Goal: Information Seeking & Learning: Learn about a topic

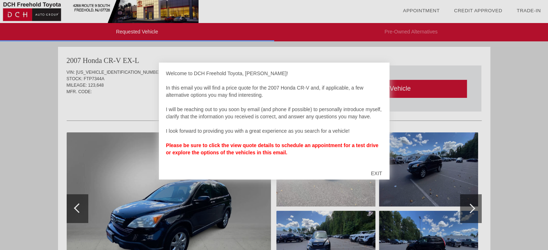
click at [377, 174] on div "EXIT" at bounding box center [376, 174] width 26 height 22
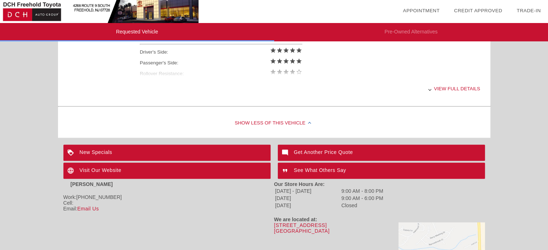
scroll to position [360, 0]
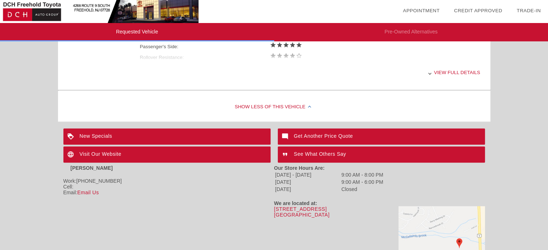
click at [442, 74] on div "View full details" at bounding box center [310, 73] width 340 height 18
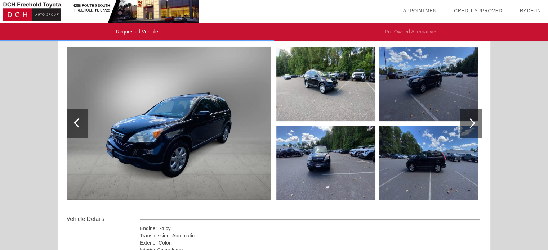
scroll to position [78, 0]
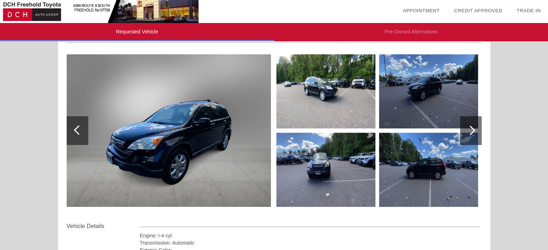
click at [191, 151] on img at bounding box center [169, 130] width 204 height 153
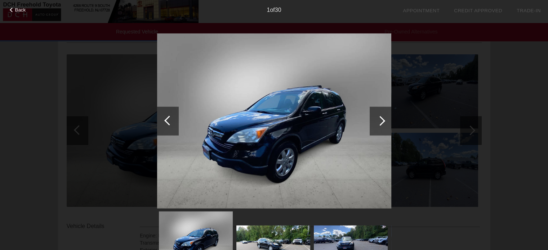
click at [379, 122] on div at bounding box center [380, 121] width 10 height 10
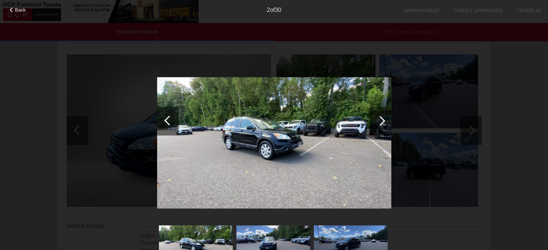
click at [379, 122] on div at bounding box center [380, 121] width 10 height 10
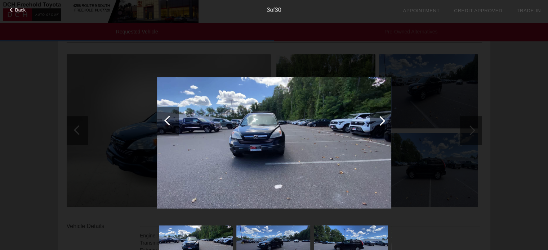
click at [379, 122] on div at bounding box center [380, 121] width 10 height 10
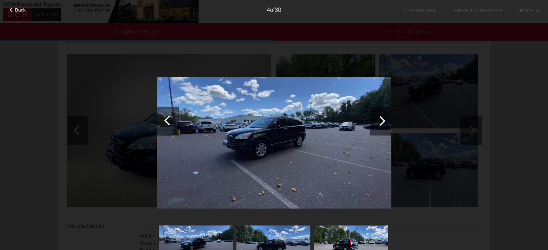
click at [379, 122] on div at bounding box center [380, 121] width 10 height 10
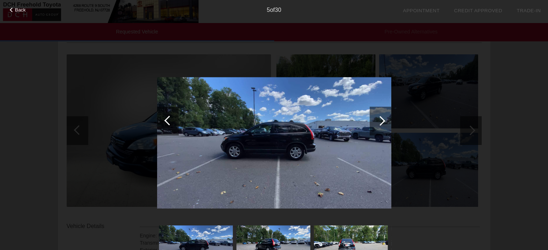
click at [379, 122] on div at bounding box center [380, 121] width 10 height 10
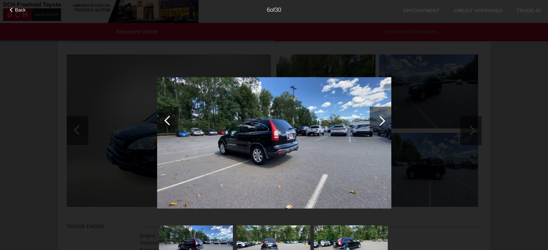
click at [379, 122] on div at bounding box center [380, 121] width 10 height 10
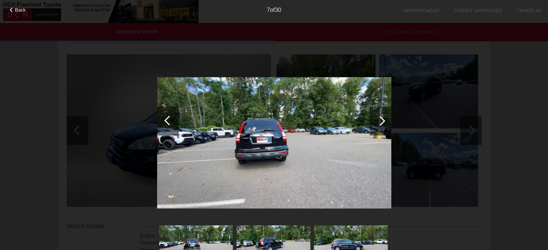
click at [379, 122] on div at bounding box center [380, 121] width 10 height 10
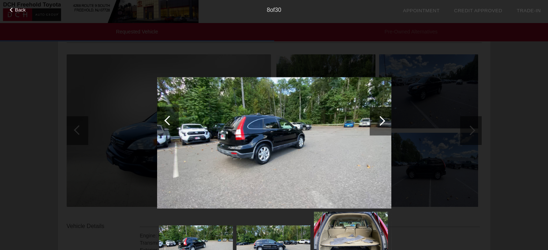
click at [379, 122] on div at bounding box center [380, 121] width 10 height 10
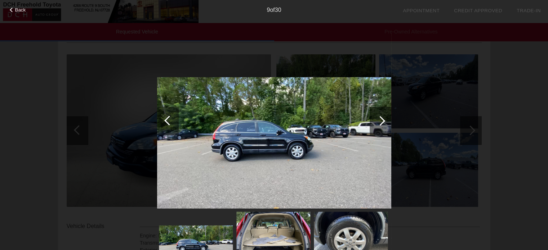
click at [379, 122] on div at bounding box center [380, 121] width 10 height 10
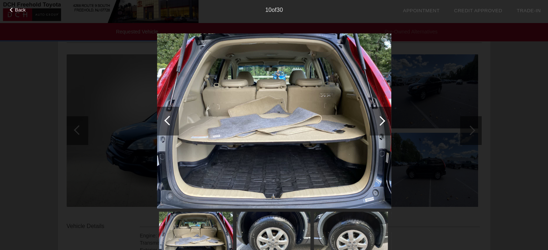
click at [379, 122] on div at bounding box center [380, 121] width 10 height 10
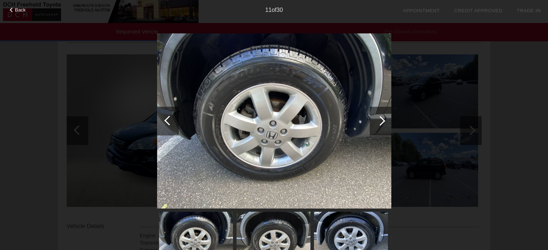
click at [379, 122] on div at bounding box center [380, 121] width 10 height 10
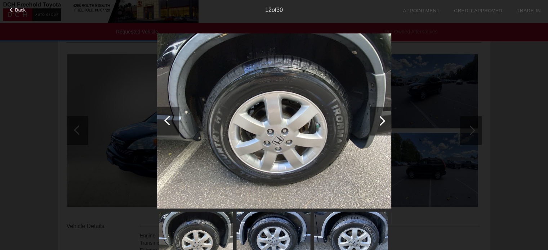
click at [379, 122] on div at bounding box center [380, 121] width 10 height 10
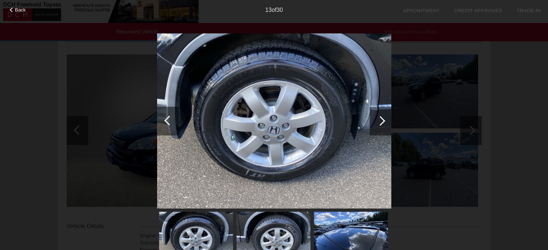
click at [379, 122] on div at bounding box center [380, 121] width 10 height 10
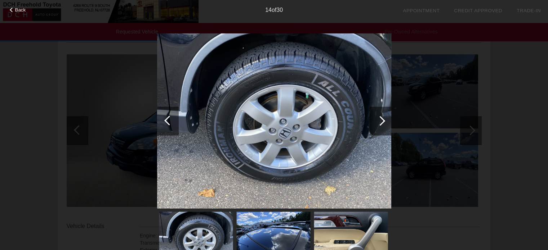
click at [379, 122] on div at bounding box center [380, 121] width 10 height 10
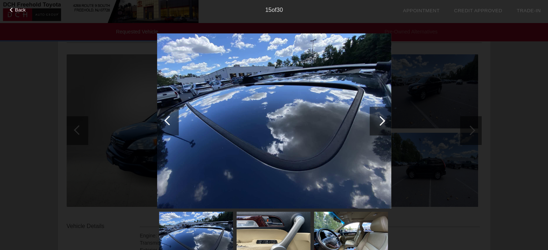
click at [379, 122] on div at bounding box center [380, 121] width 10 height 10
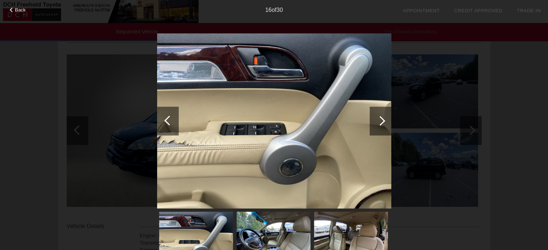
click at [379, 122] on div at bounding box center [380, 121] width 10 height 10
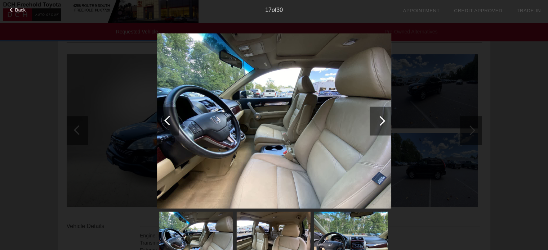
click at [379, 122] on div at bounding box center [380, 121] width 10 height 10
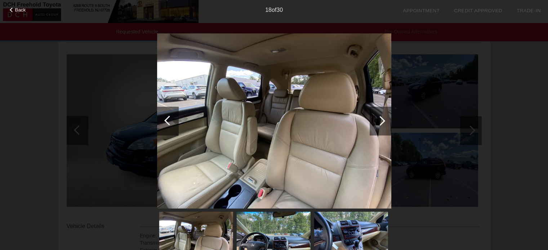
click at [379, 122] on div at bounding box center [380, 121] width 10 height 10
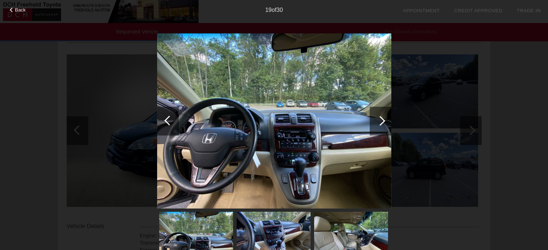
click at [379, 122] on div at bounding box center [380, 121] width 10 height 10
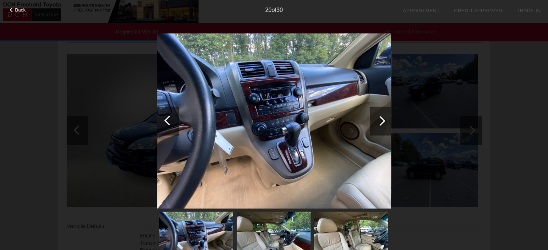
click at [379, 122] on div at bounding box center [380, 121] width 10 height 10
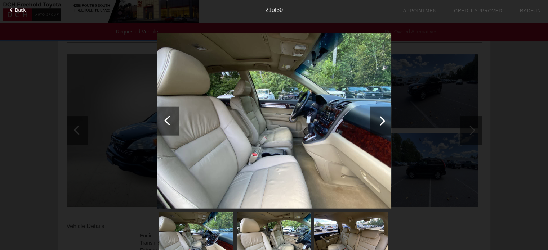
click at [379, 122] on div at bounding box center [380, 121] width 10 height 10
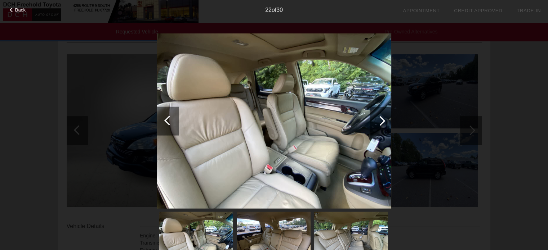
click at [379, 122] on div at bounding box center [380, 121] width 10 height 10
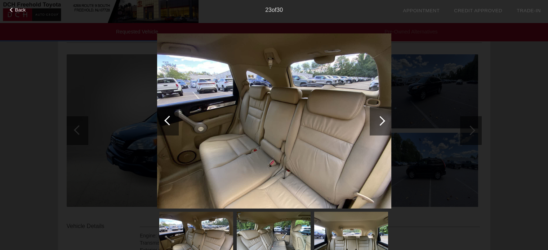
click at [379, 122] on div at bounding box center [380, 121] width 10 height 10
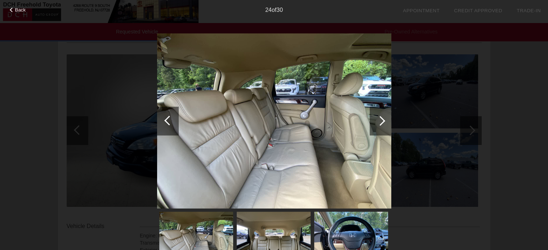
click at [379, 122] on div at bounding box center [380, 121] width 10 height 10
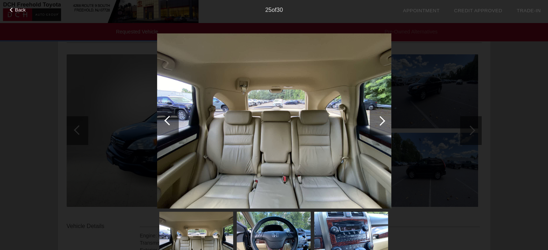
click at [379, 122] on div at bounding box center [380, 121] width 10 height 10
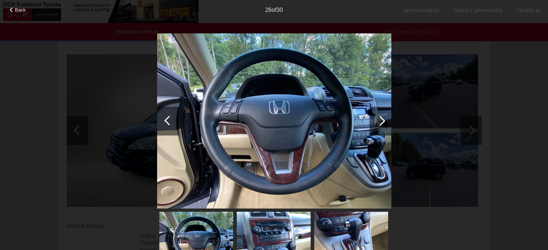
click at [379, 122] on div at bounding box center [380, 121] width 10 height 10
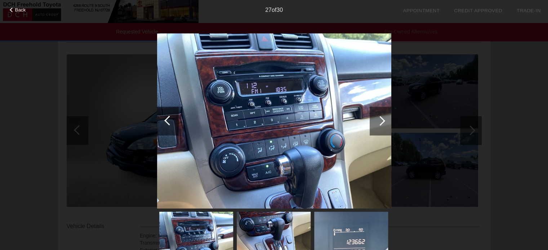
click at [379, 122] on div at bounding box center [380, 121] width 10 height 10
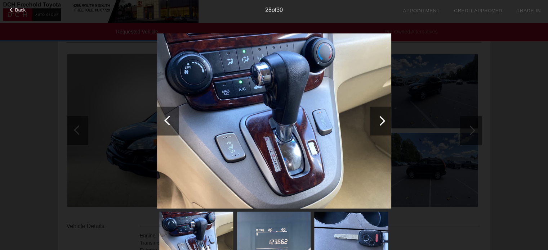
click at [379, 122] on div at bounding box center [380, 121] width 10 height 10
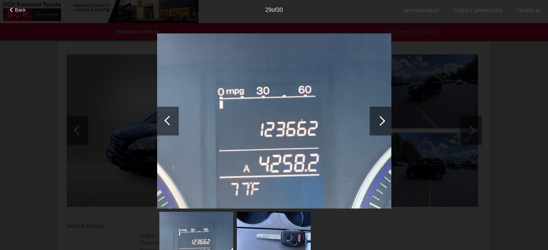
click at [379, 122] on div at bounding box center [380, 121] width 10 height 10
